Goal: Task Accomplishment & Management: Use online tool/utility

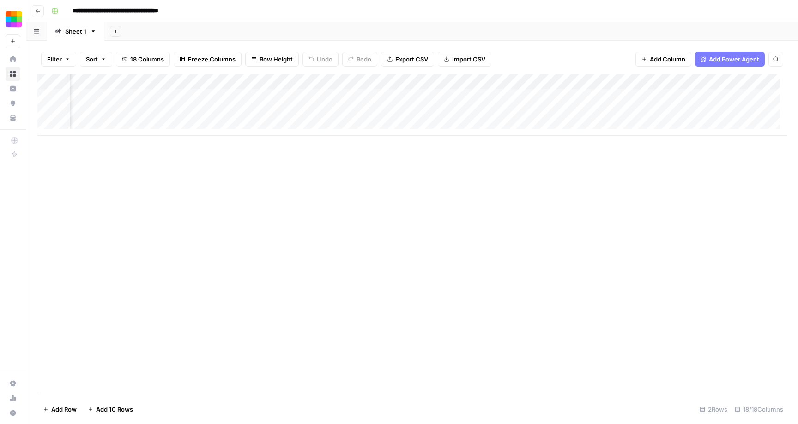
scroll to position [0, 706]
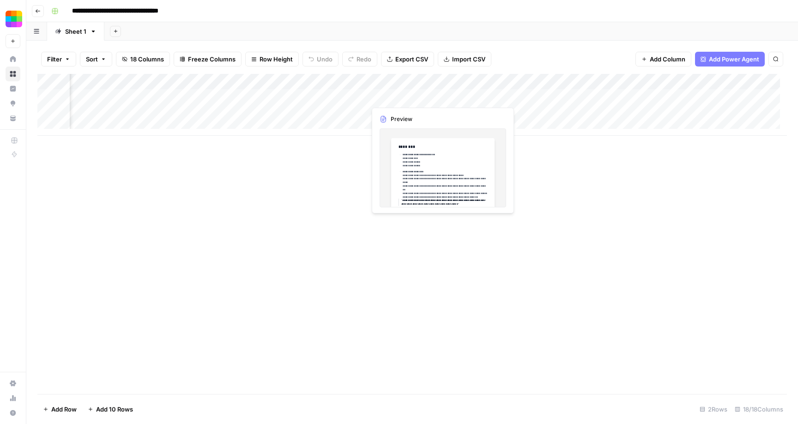
click at [412, 94] on div "Add Column" at bounding box center [412, 105] width 750 height 62
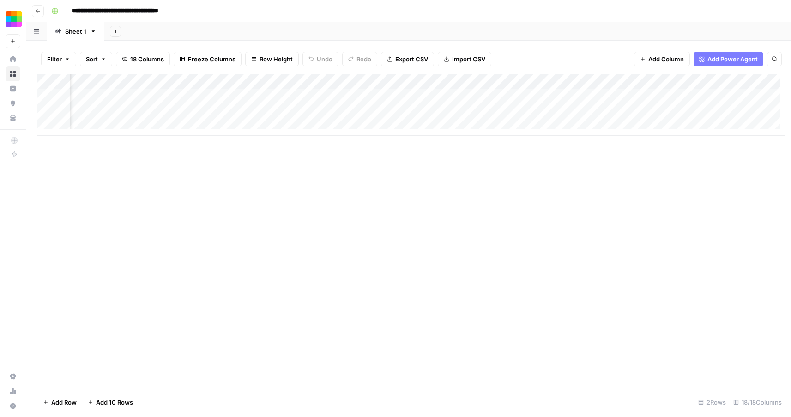
click at [412, 94] on div at bounding box center [440, 96] width 148 height 17
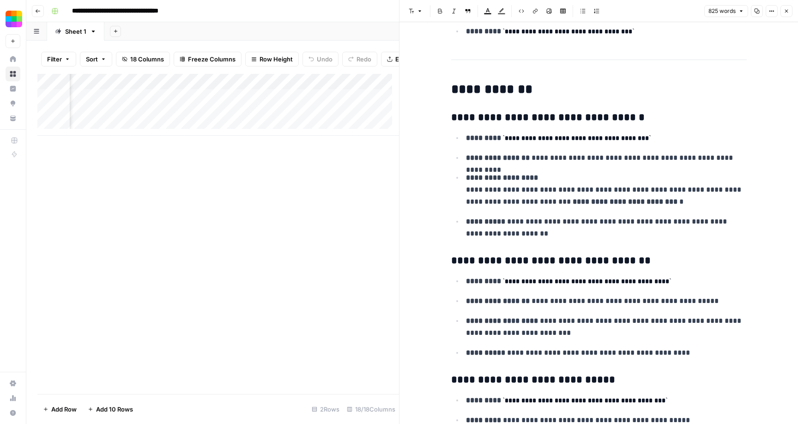
scroll to position [1366, 0]
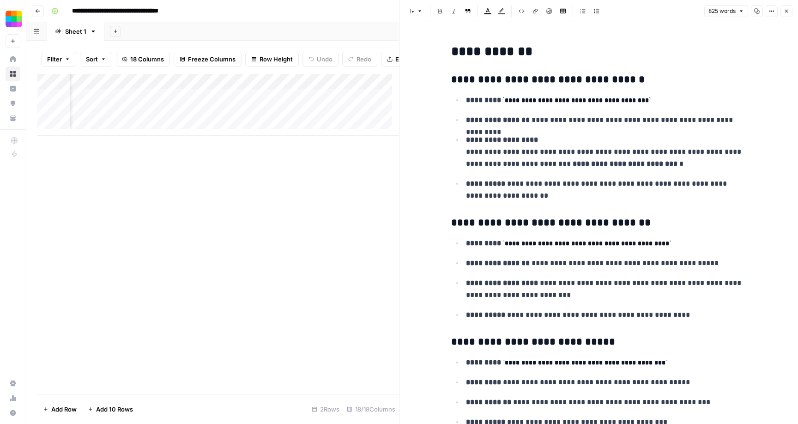
click at [784, 12] on icon "button" at bounding box center [787, 11] width 6 height 6
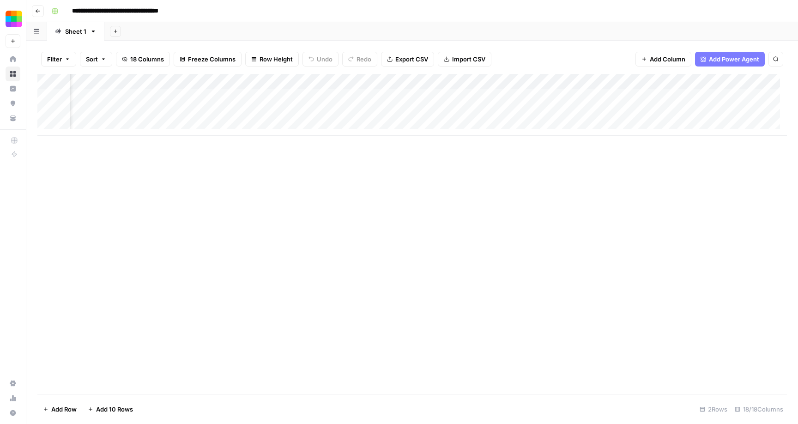
scroll to position [0, 961]
click at [437, 101] on div "Add Column" at bounding box center [412, 105] width 750 height 62
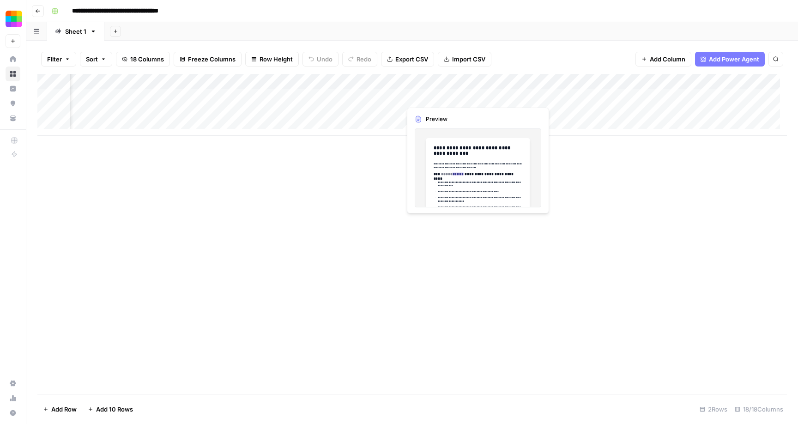
click at [443, 100] on div "Add Column" at bounding box center [412, 105] width 750 height 62
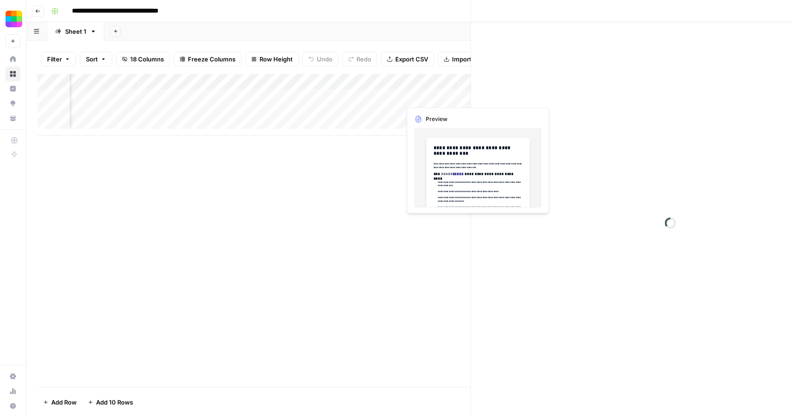
click at [443, 100] on div at bounding box center [443, 96] width 85 height 17
